Goal: Understand process/instructions: Learn how to perform a task or action

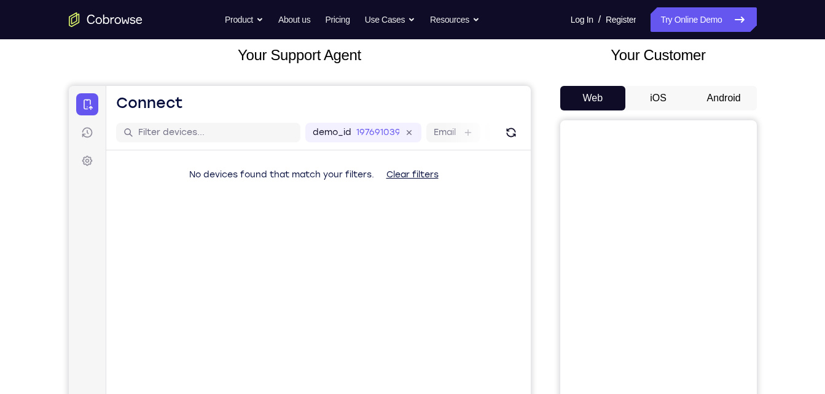
scroll to position [69, 0]
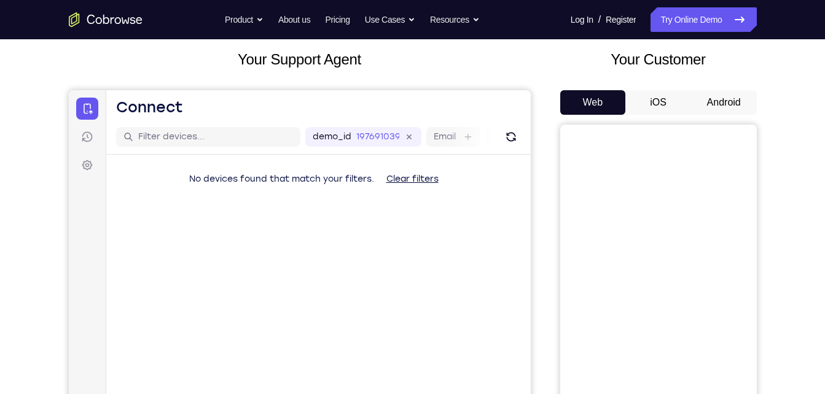
click at [664, 110] on button "iOS" at bounding box center [658, 102] width 66 height 25
click at [715, 104] on button "Android" at bounding box center [724, 102] width 66 height 25
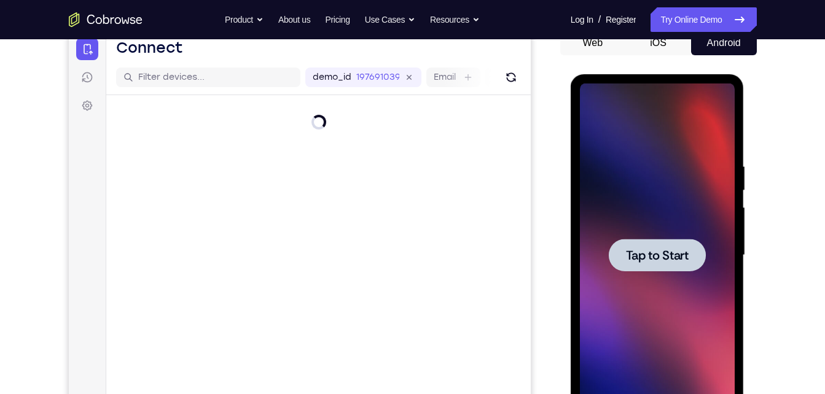
scroll to position [0, 0]
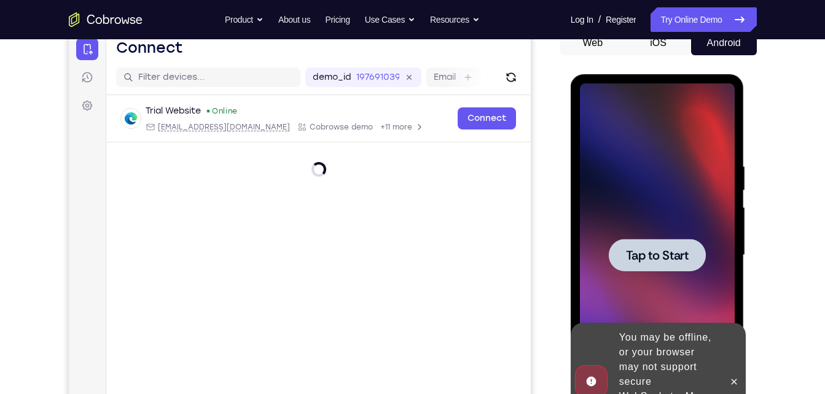
click at [675, 265] on div at bounding box center [657, 255] width 97 height 33
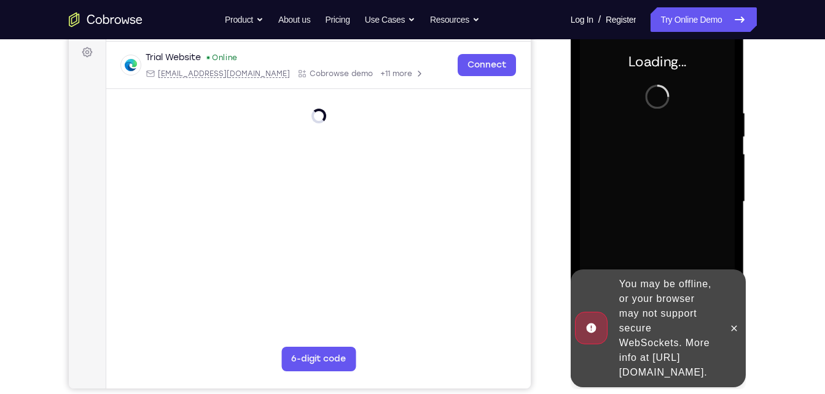
scroll to position [187, 0]
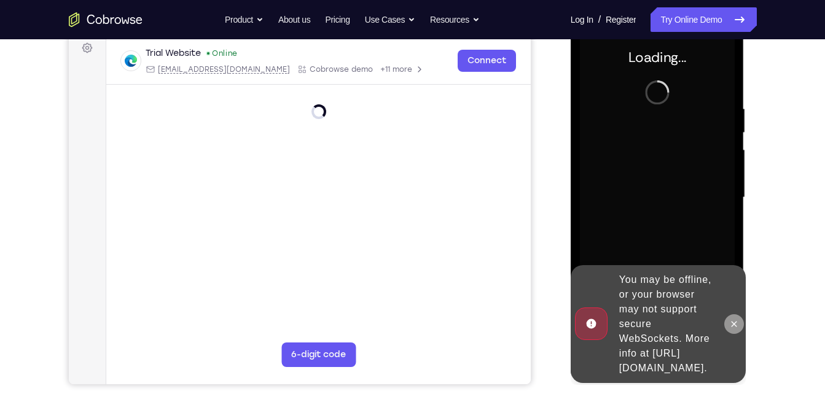
click at [734, 319] on icon at bounding box center [734, 324] width 10 height 10
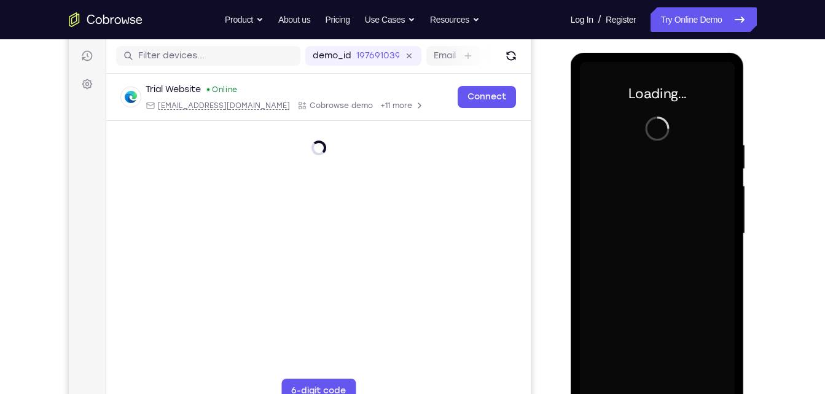
scroll to position [150, 0]
drag, startPoint x: 653, startPoint y: 220, endPoint x: 653, endPoint y: 184, distance: 36.8
click at [653, 184] on div at bounding box center [657, 235] width 155 height 344
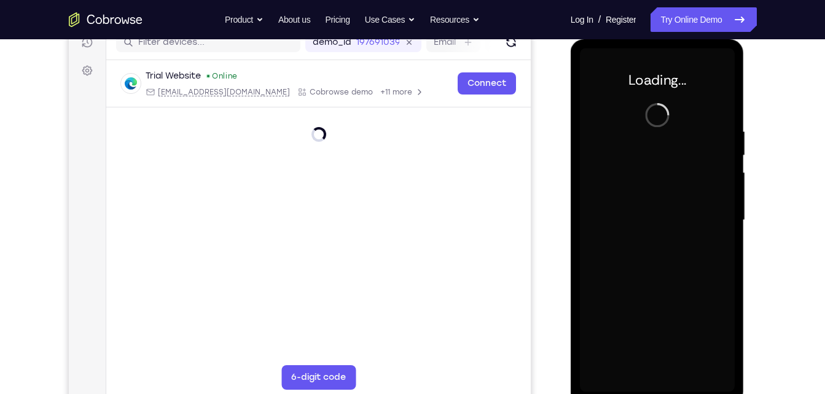
scroll to position [165, 0]
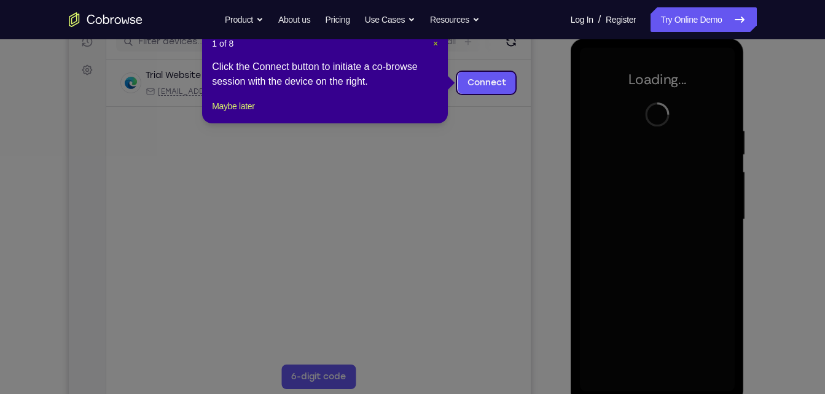
click at [433, 44] on span "×" at bounding box center [435, 44] width 5 height 10
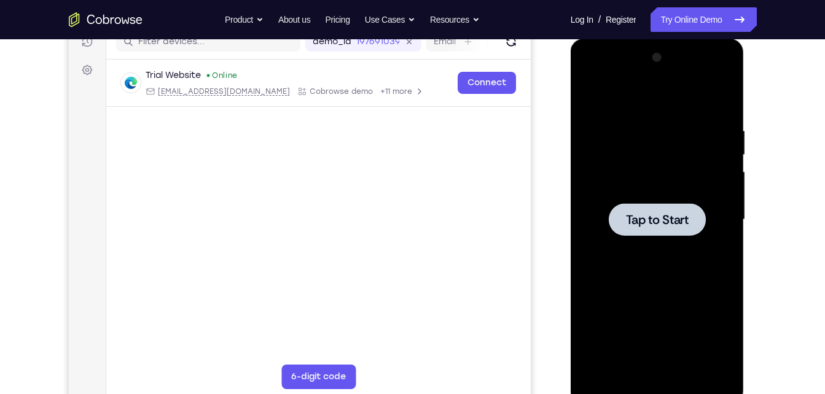
click at [648, 195] on div at bounding box center [657, 220] width 155 height 344
click at [656, 225] on span "Tap to Start" at bounding box center [657, 220] width 63 height 12
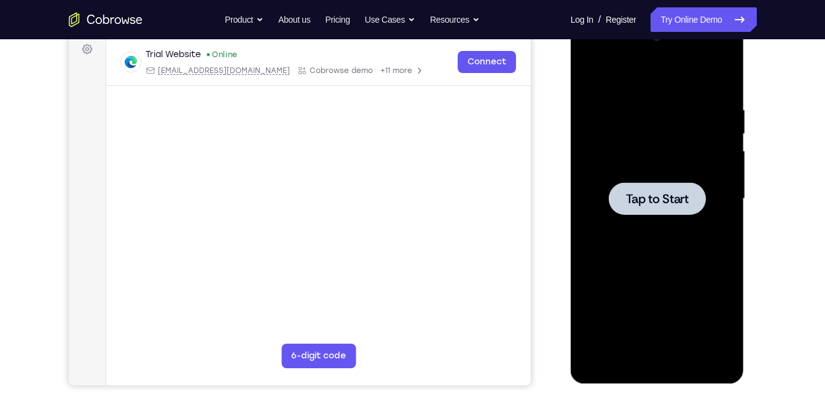
scroll to position [188, 0]
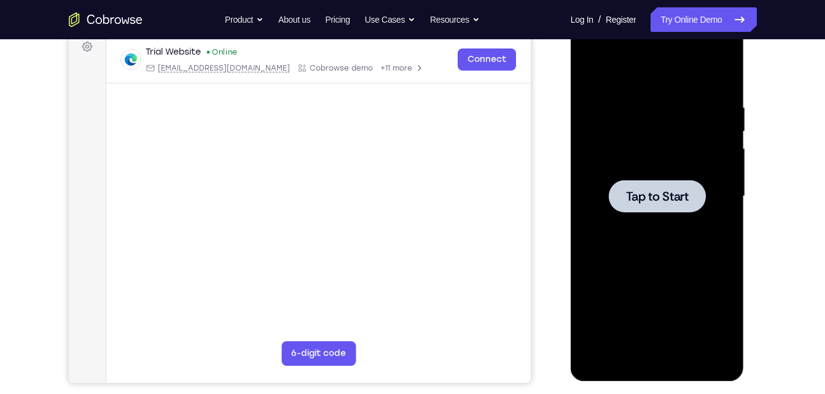
click at [655, 183] on div at bounding box center [657, 196] width 97 height 33
click at [633, 192] on span "Tap to Start" at bounding box center [657, 196] width 63 height 12
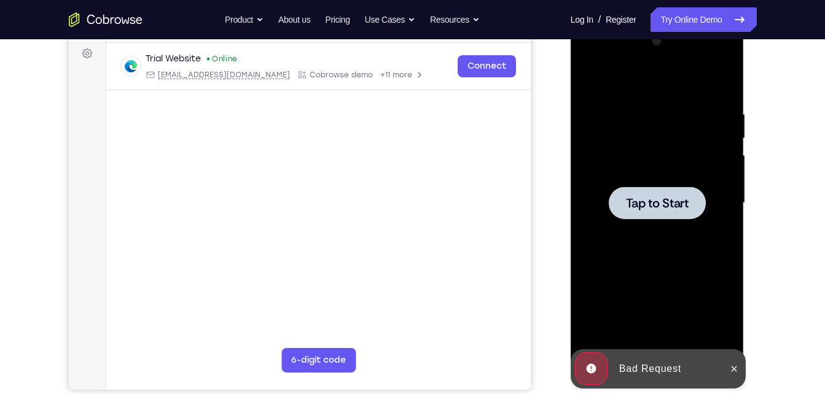
scroll to position [149, 0]
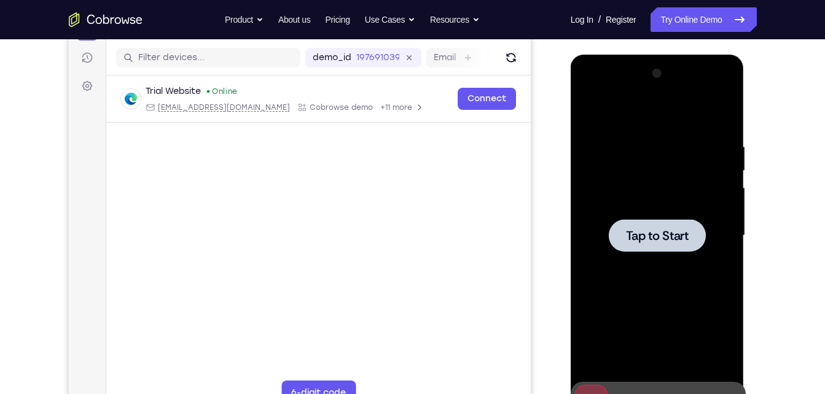
click at [683, 232] on span "Tap to Start" at bounding box center [657, 236] width 63 height 12
